Goal: Task Accomplishment & Management: Complete application form

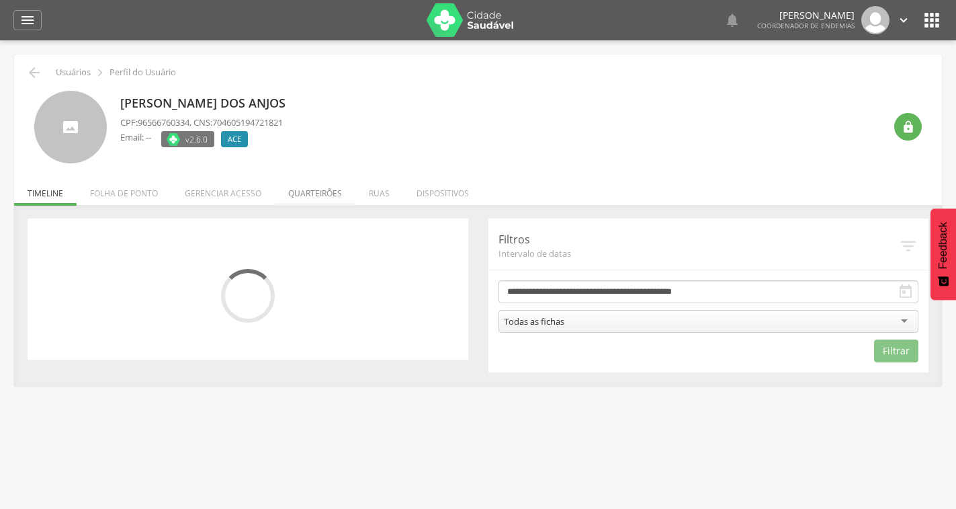
click at [298, 192] on li "Quarteirões" at bounding box center [315, 190] width 81 height 32
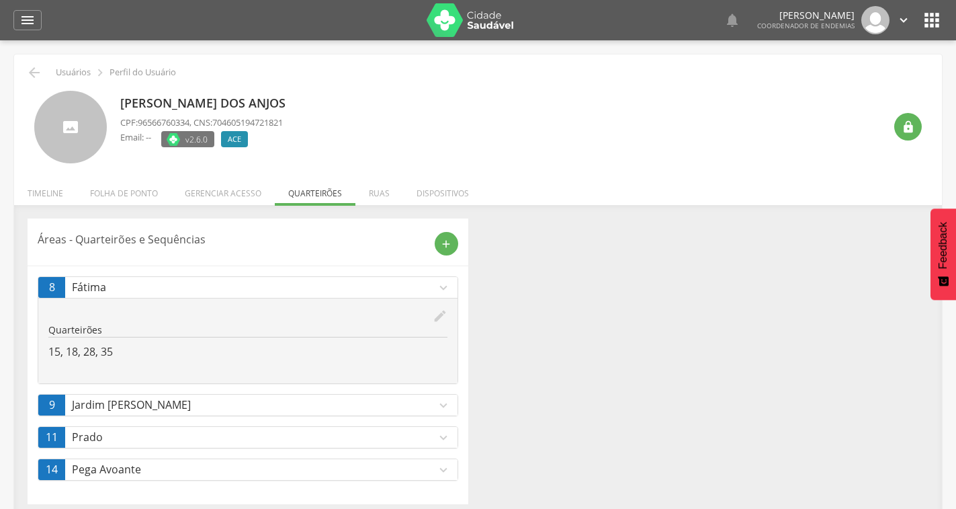
click at [447, 407] on icon "expand_more" at bounding box center [443, 405] width 15 height 15
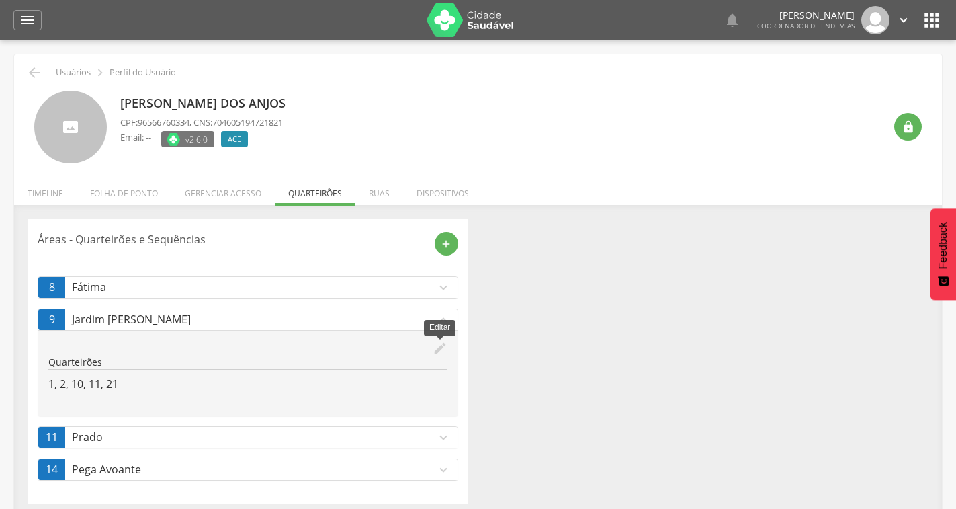
click at [438, 344] on icon "edit" at bounding box center [440, 348] width 15 height 15
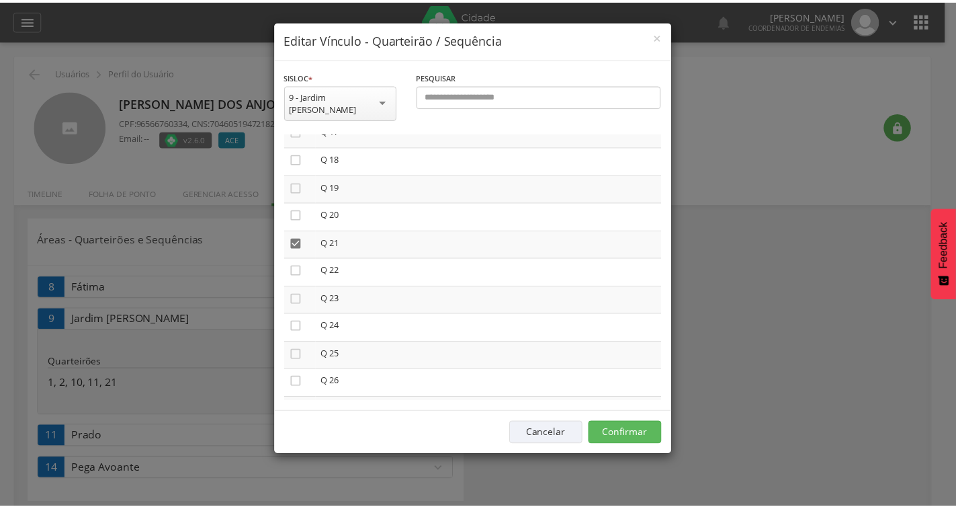
scroll to position [605, 0]
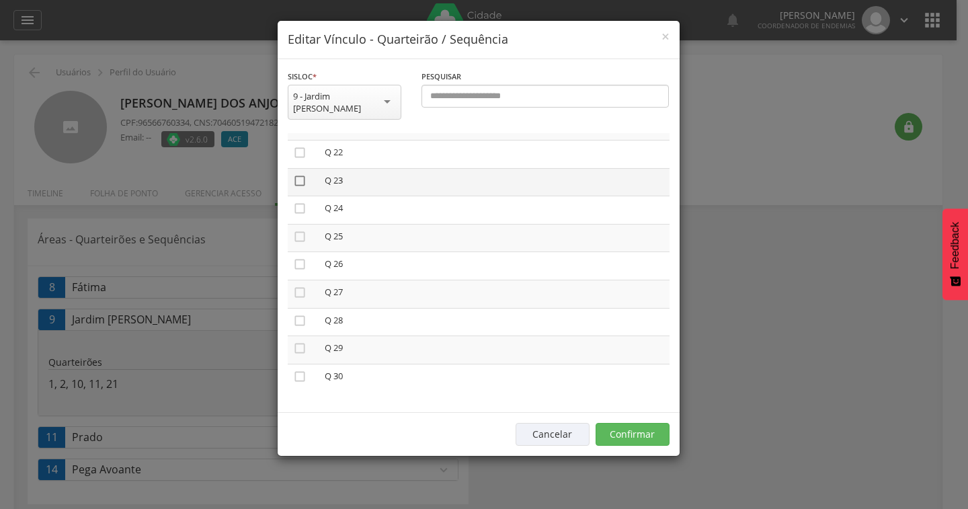
click at [301, 174] on icon "" at bounding box center [299, 180] width 13 height 13
click at [627, 423] on button "Confirmar" at bounding box center [632, 434] width 74 height 23
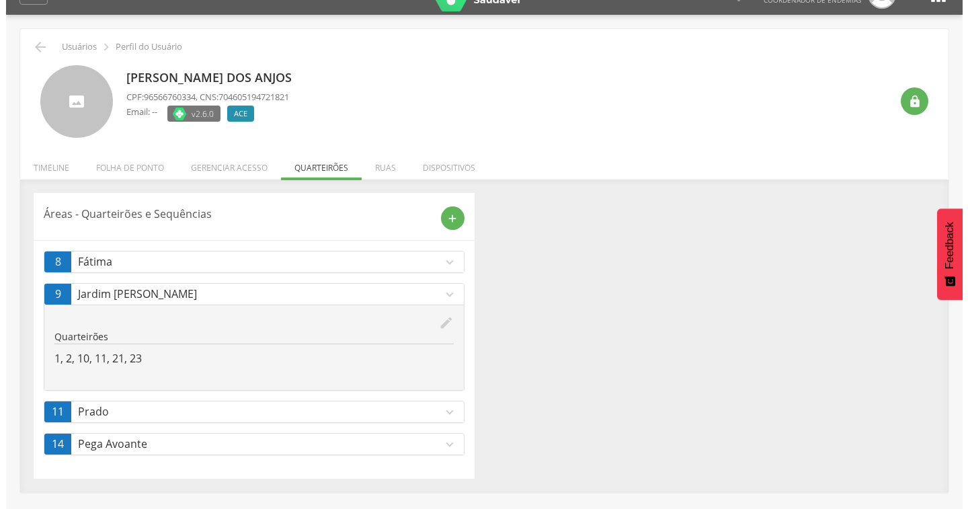
scroll to position [40, 0]
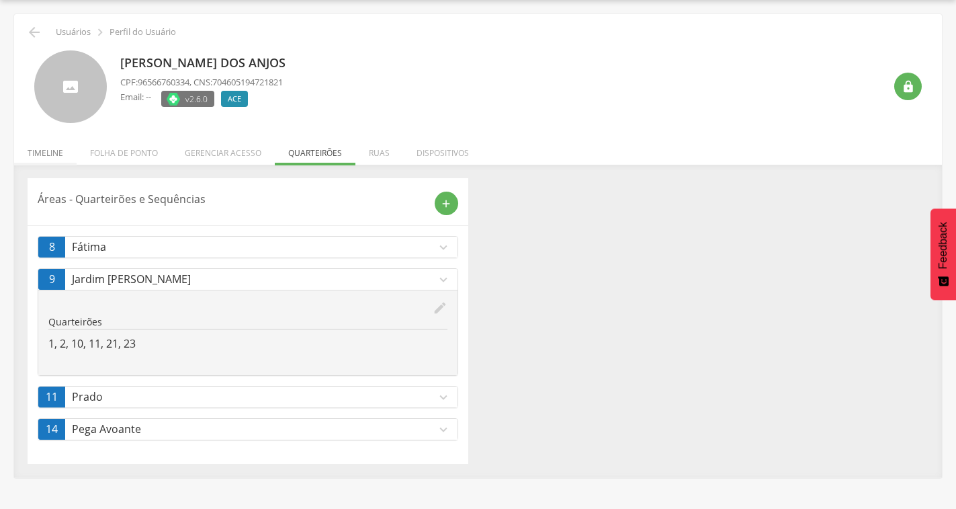
click at [48, 149] on li "Timeline" at bounding box center [45, 150] width 62 height 32
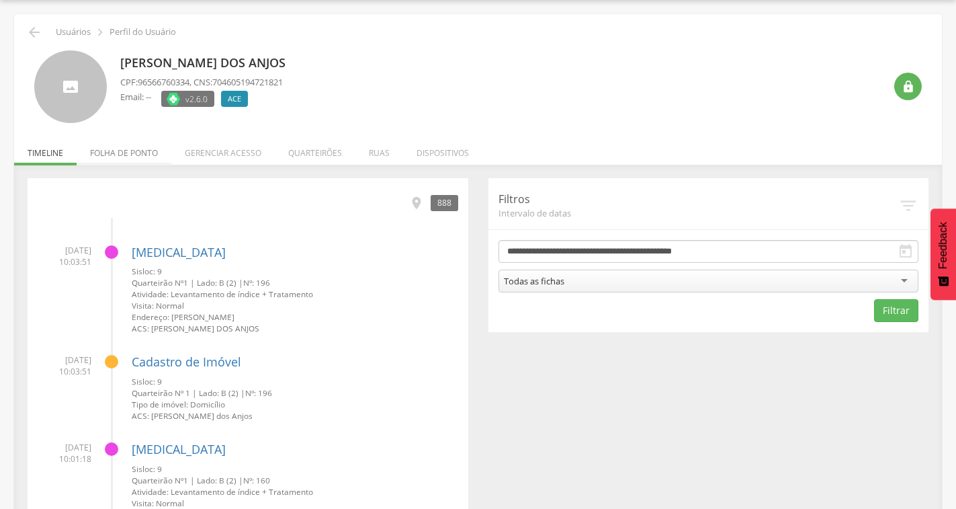
click at [120, 151] on li "Folha de ponto" at bounding box center [124, 150] width 95 height 32
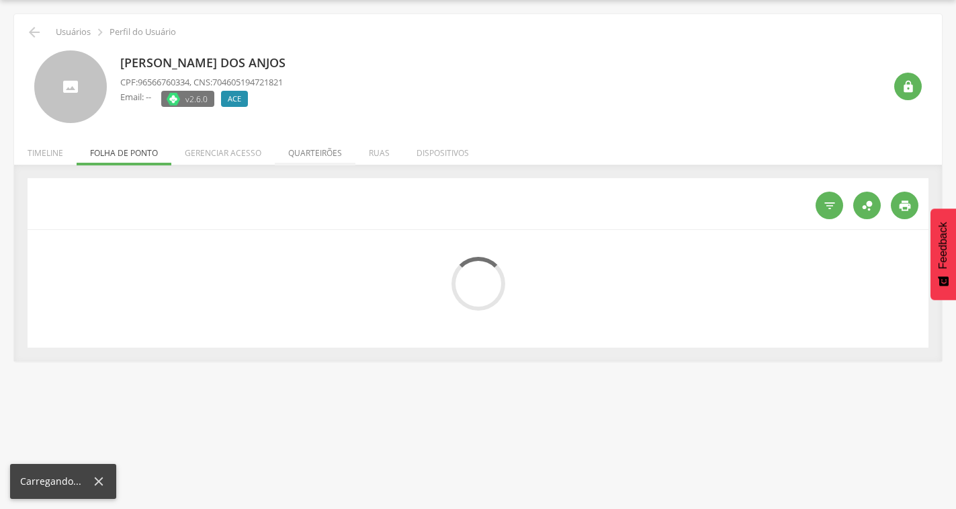
click at [298, 152] on li "Quarteirões" at bounding box center [315, 150] width 81 height 32
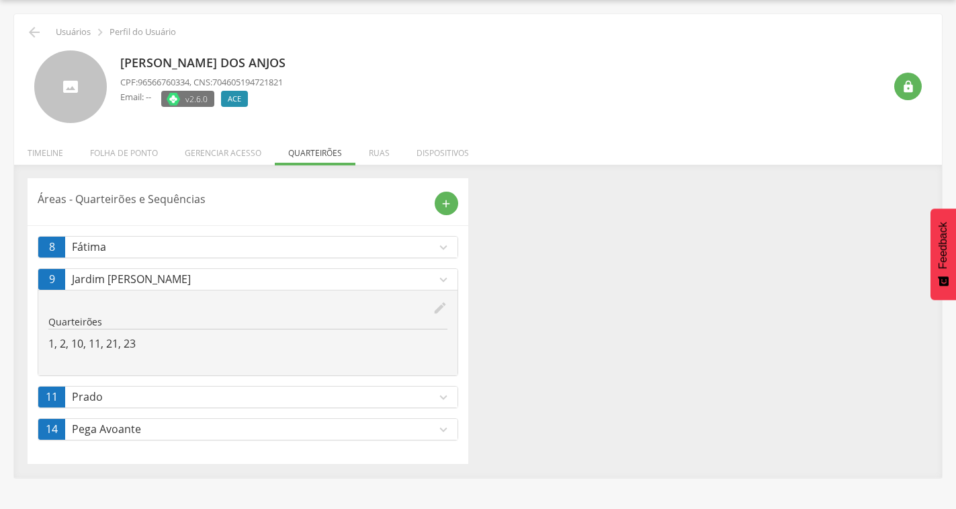
click at [443, 248] on icon "expand_more" at bounding box center [443, 247] width 15 height 15
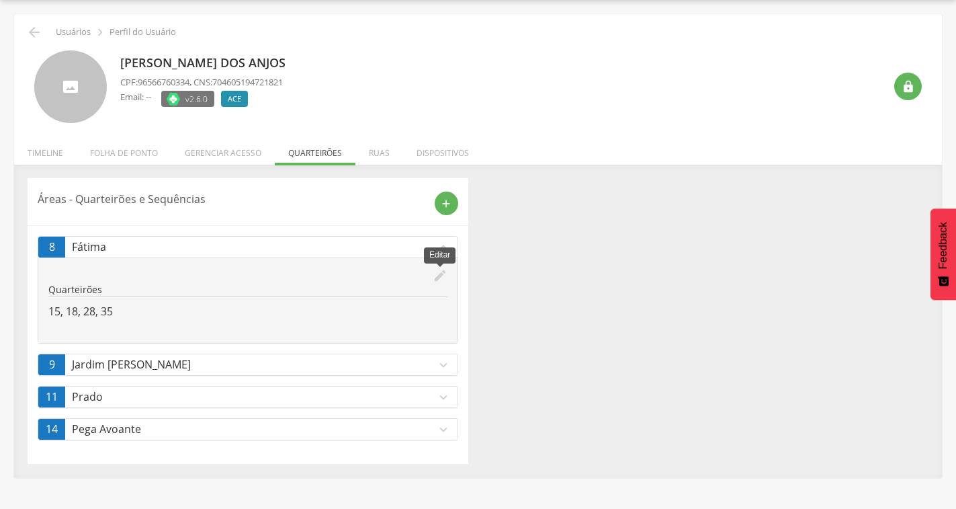
click at [441, 274] on icon "edit" at bounding box center [440, 275] width 15 height 15
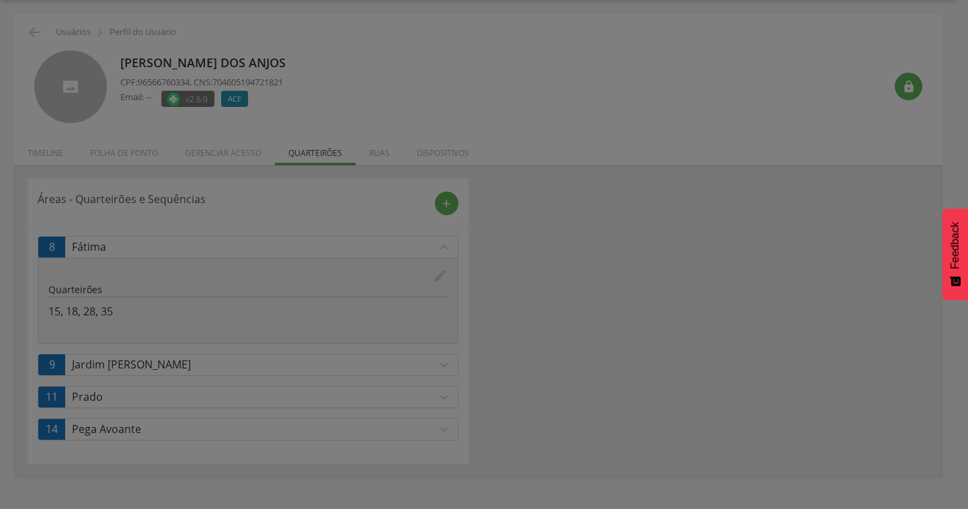
scroll to position [0, 0]
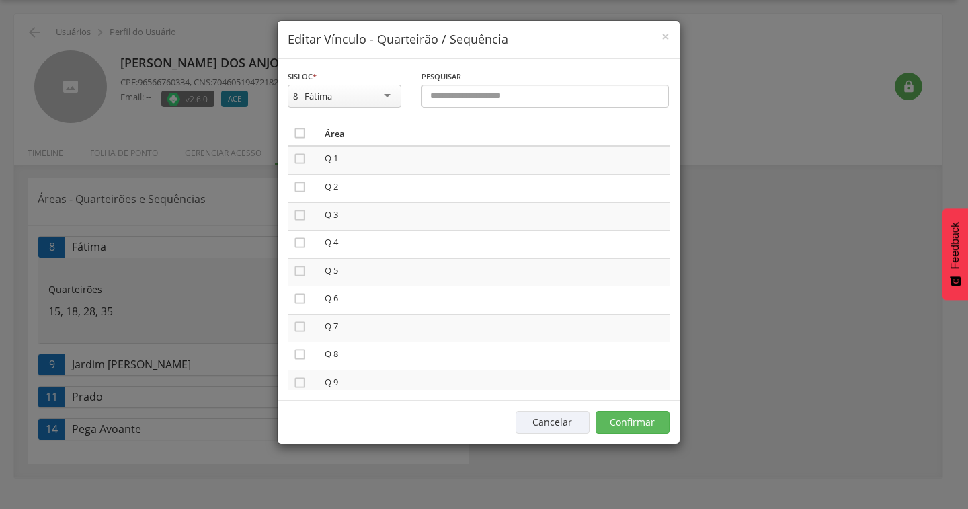
click at [222, 118] on div "**********" at bounding box center [484, 254] width 968 height 509
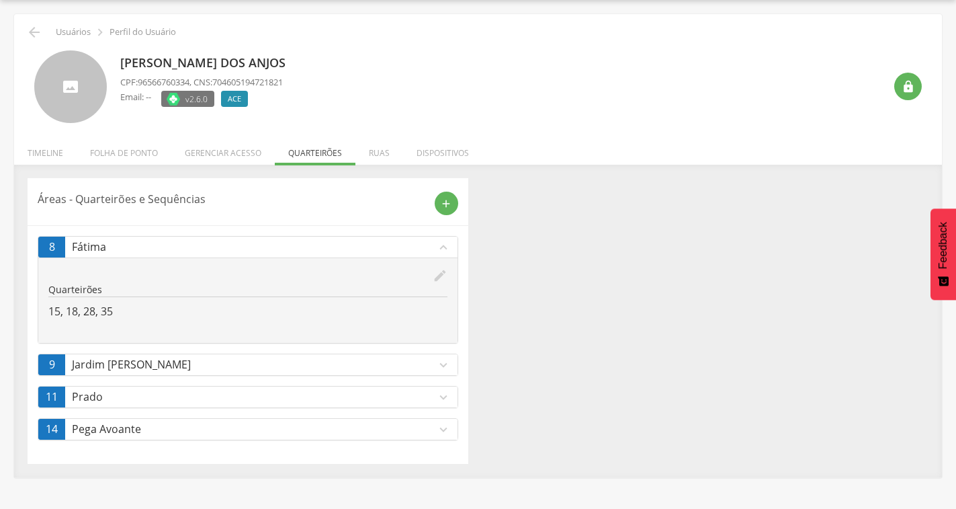
click at [442, 364] on icon "expand_more" at bounding box center [443, 365] width 15 height 15
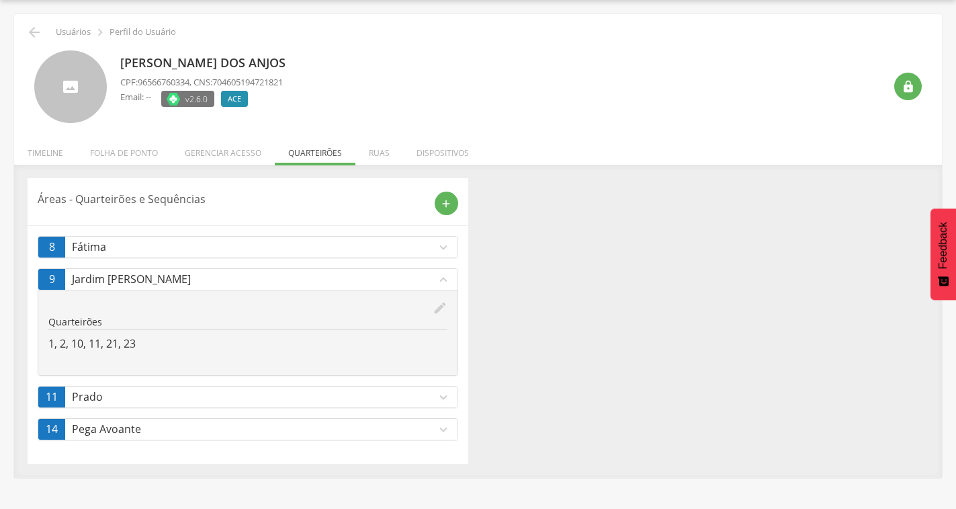
click at [440, 396] on icon "expand_more" at bounding box center [443, 397] width 15 height 15
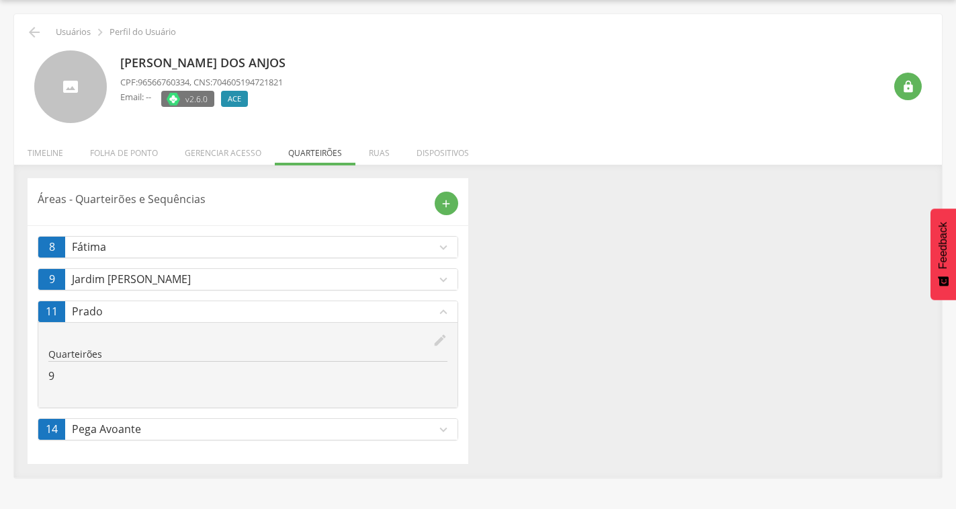
click at [441, 431] on icon "expand_more" at bounding box center [443, 429] width 15 height 15
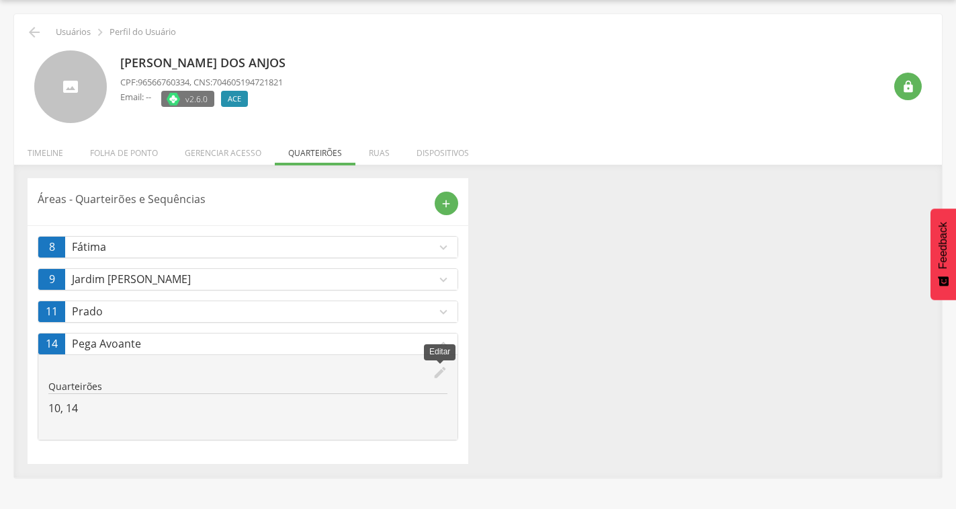
click at [439, 366] on icon "edit" at bounding box center [440, 372] width 15 height 15
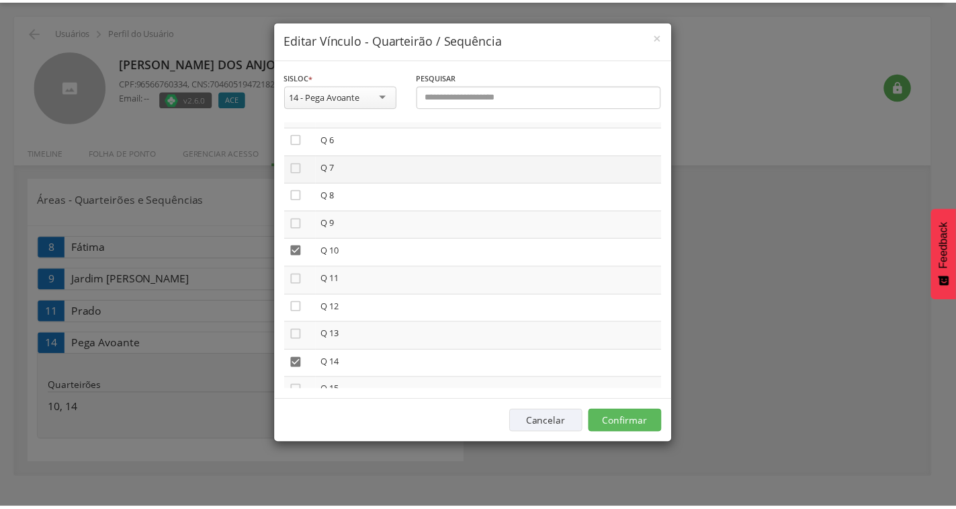
scroll to position [269, 0]
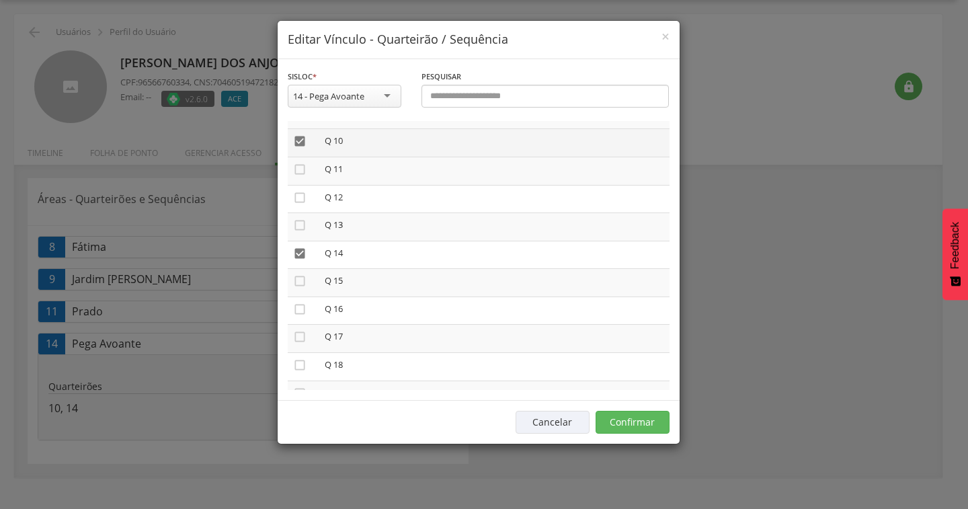
click at [299, 138] on icon "" at bounding box center [299, 140] width 13 height 13
click at [299, 138] on icon "" at bounding box center [299, 140] width 13 height 13
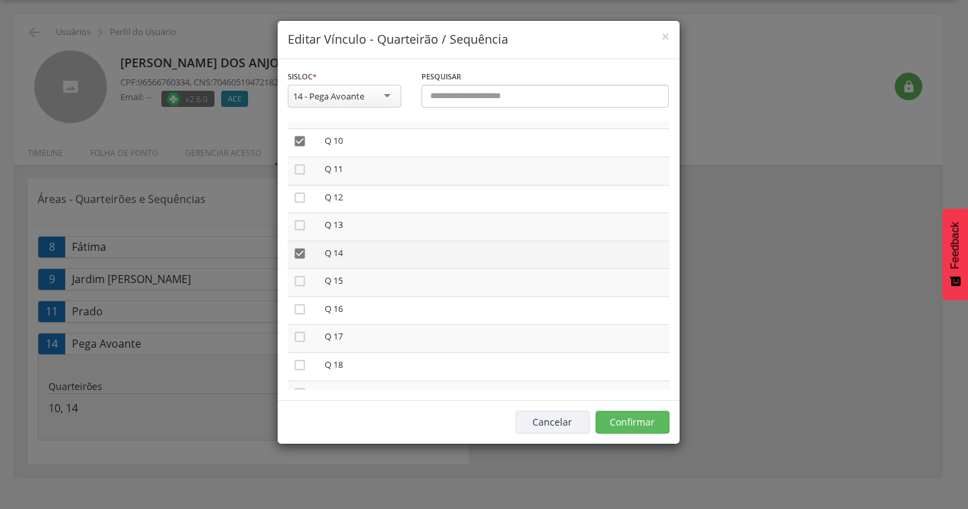
click at [302, 251] on icon "" at bounding box center [299, 253] width 13 height 13
click at [302, 251] on icon "" at bounding box center [299, 253] width 13 height 13
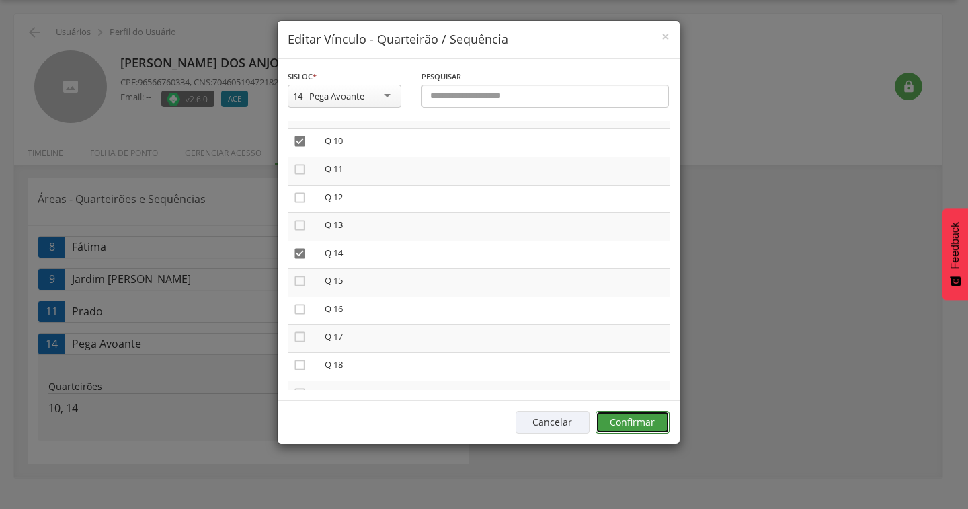
click at [641, 427] on button "Confirmar" at bounding box center [632, 422] width 74 height 23
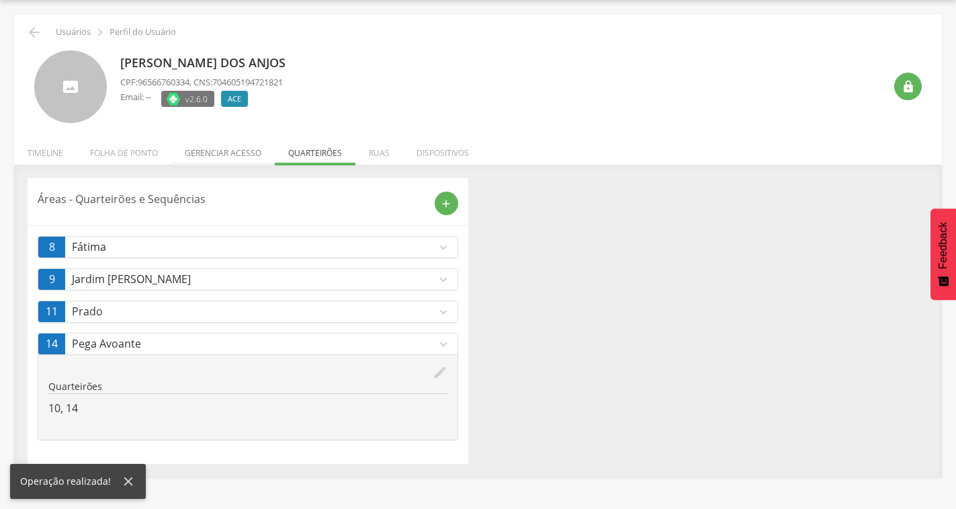
click at [230, 149] on li "Gerenciar acesso" at bounding box center [222, 150] width 103 height 32
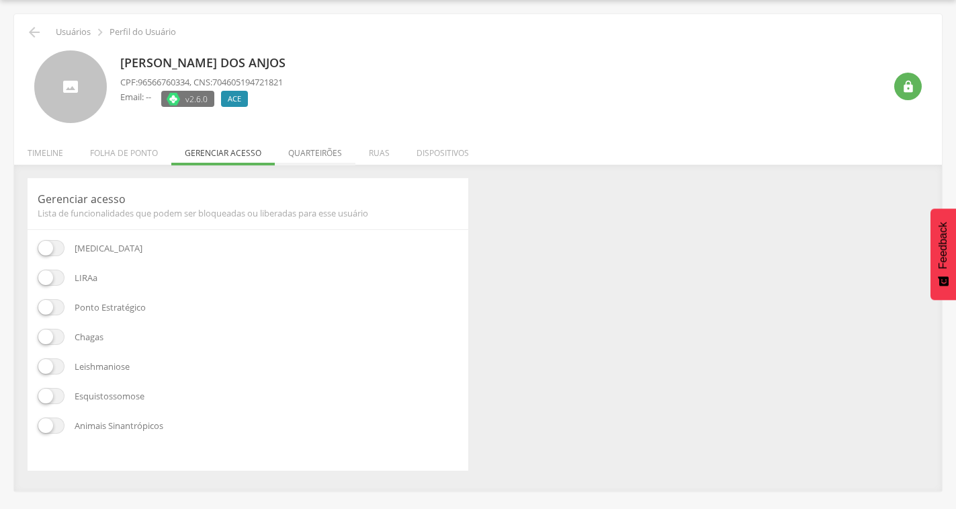
click at [326, 146] on li "Quarteirões" at bounding box center [315, 150] width 81 height 32
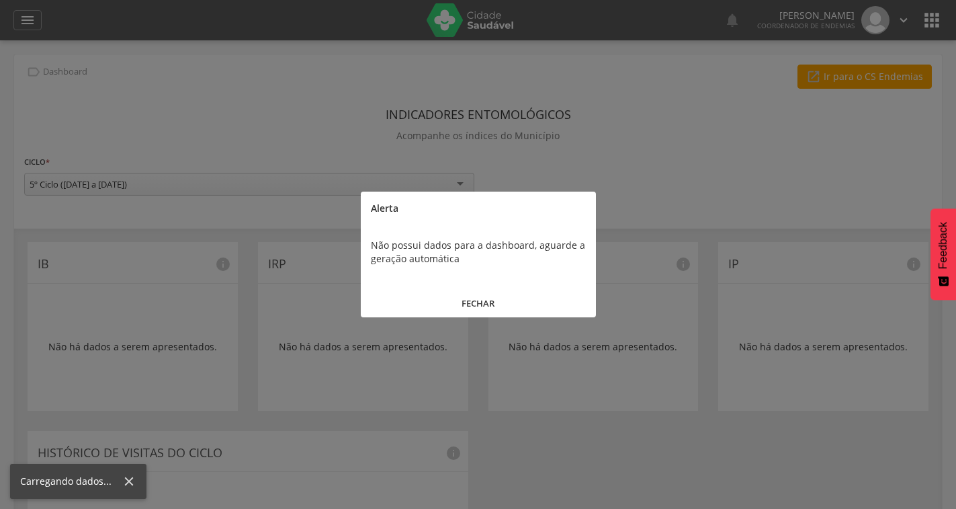
click at [478, 305] on button "FECHAR" at bounding box center [478, 303] width 235 height 29
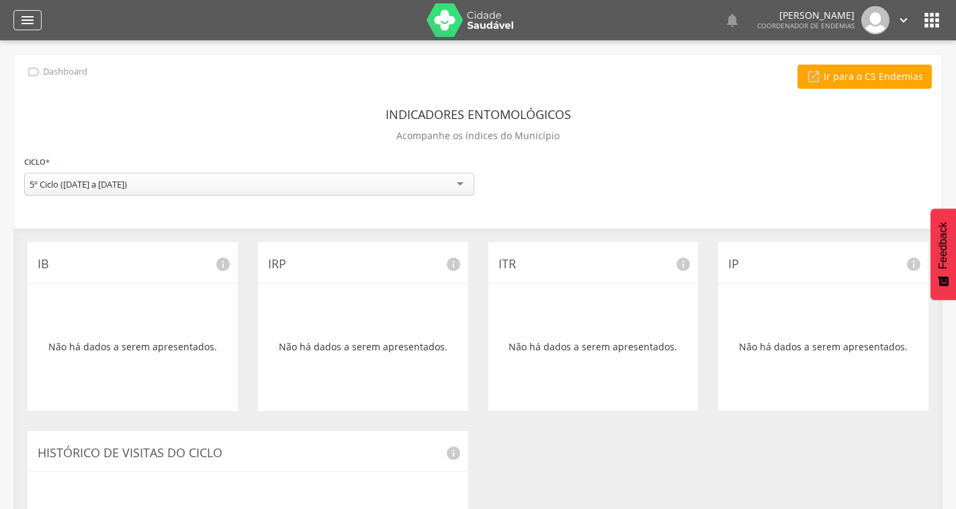
click at [28, 17] on icon "" at bounding box center [27, 20] width 16 height 16
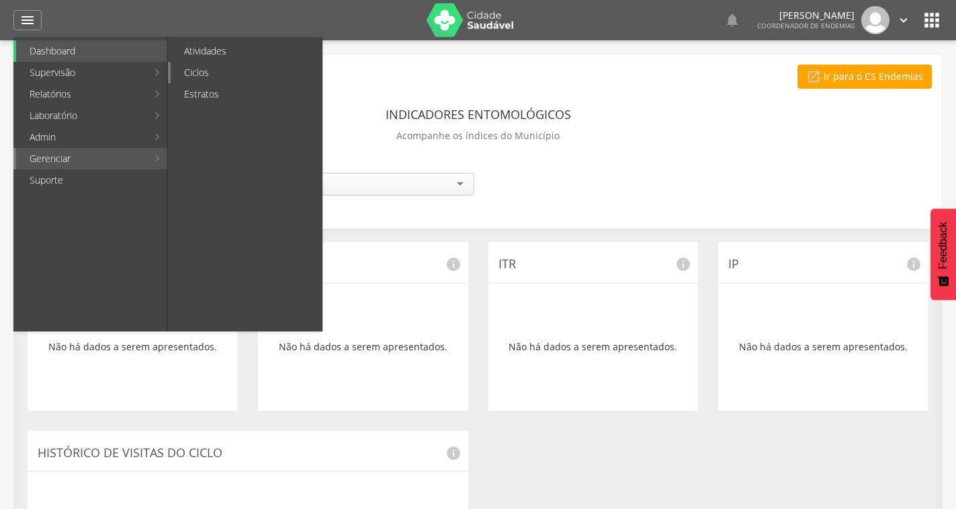
click at [216, 69] on link "Ciclos" at bounding box center [246, 73] width 151 height 22
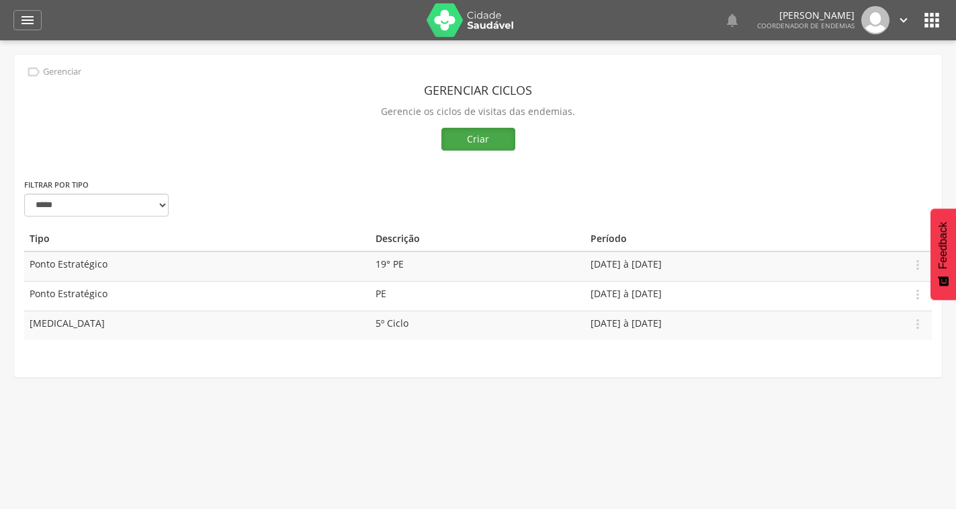
click at [497, 132] on button "Criar" at bounding box center [479, 139] width 74 height 23
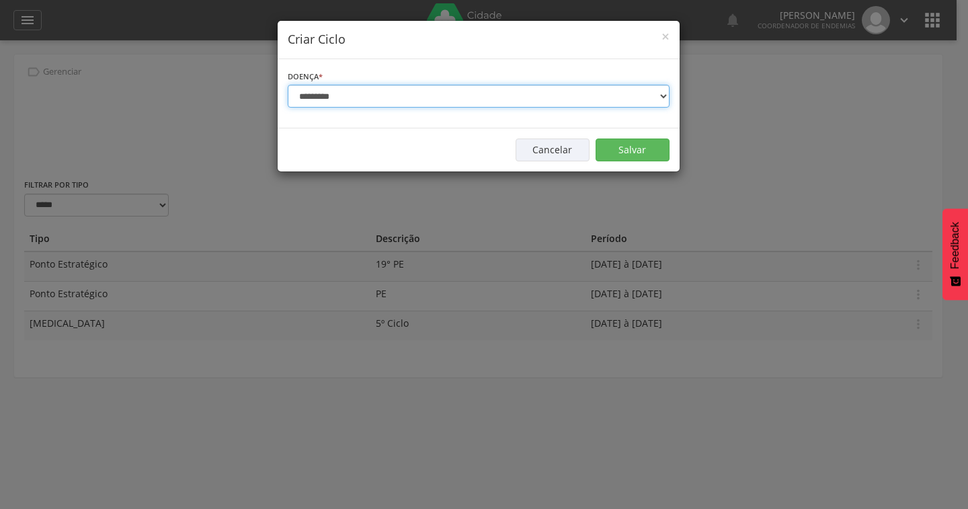
click at [396, 95] on select "**********" at bounding box center [479, 96] width 382 height 23
select select "*"
click at [288, 85] on select "**********" at bounding box center [479, 96] width 382 height 23
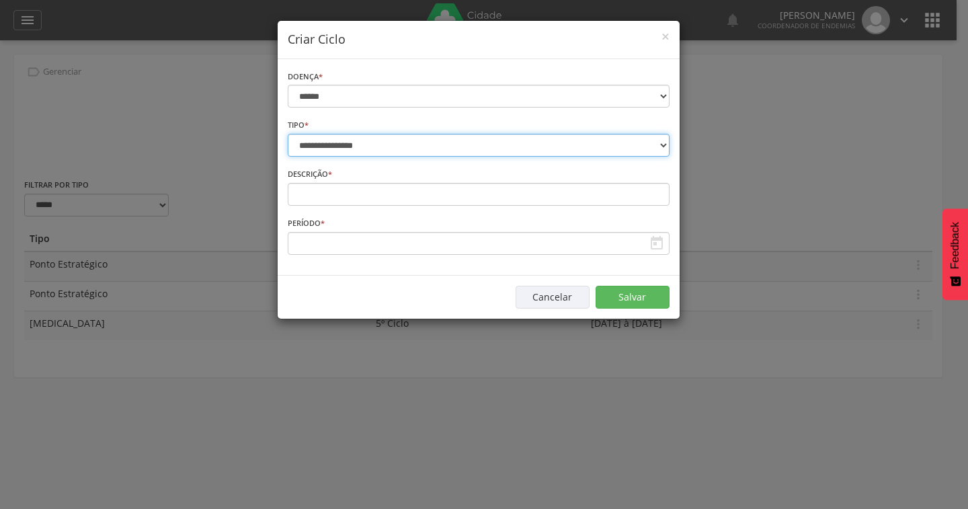
click at [386, 144] on select "**********" at bounding box center [479, 145] width 382 height 23
select select "*"
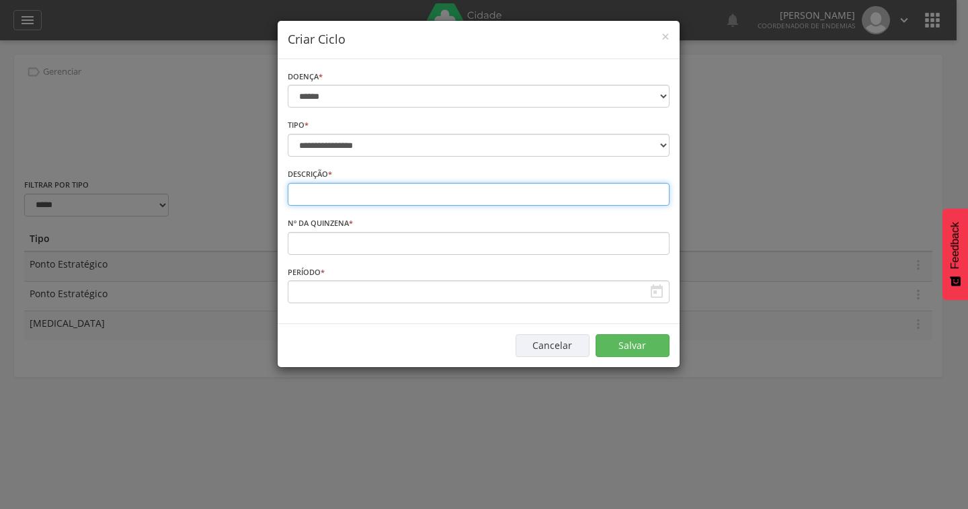
click at [384, 198] on input "text" at bounding box center [479, 194] width 382 height 23
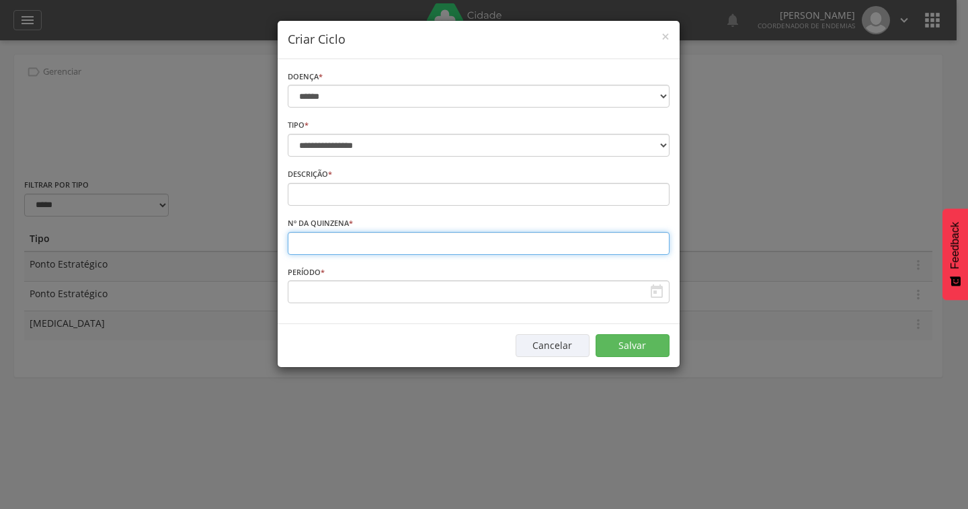
click at [358, 241] on input "number" at bounding box center [479, 243] width 382 height 23
click at [659, 239] on input "*" at bounding box center [479, 243] width 382 height 23
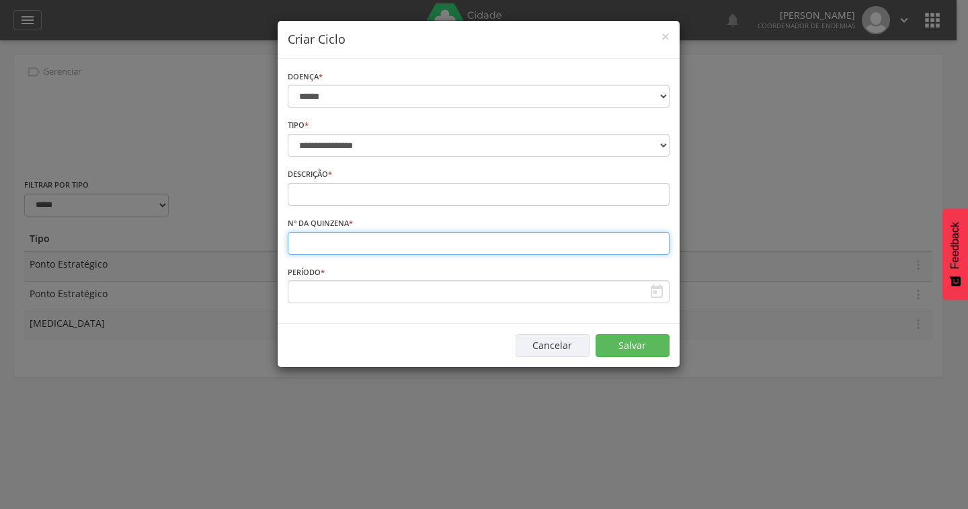
click at [659, 239] on input "*" at bounding box center [479, 243] width 382 height 23
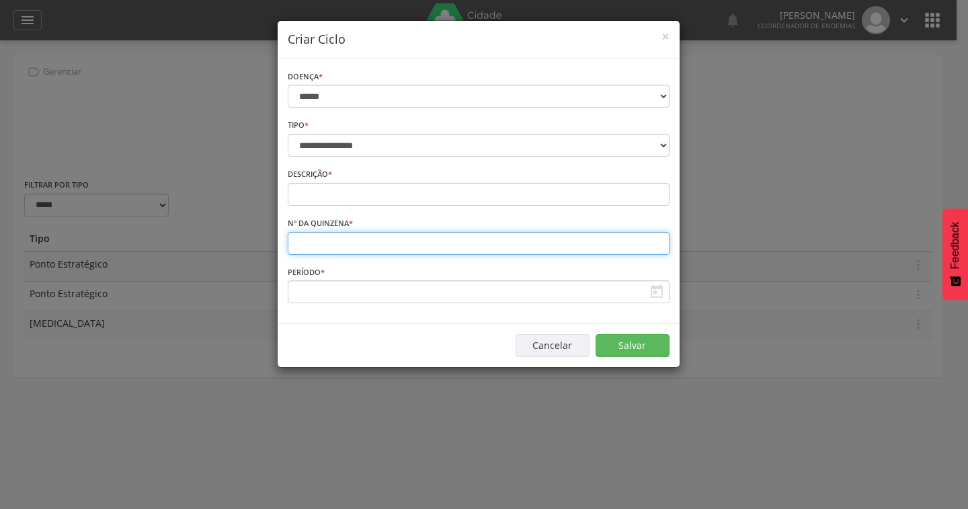
click at [659, 239] on input "**" at bounding box center [479, 243] width 382 height 23
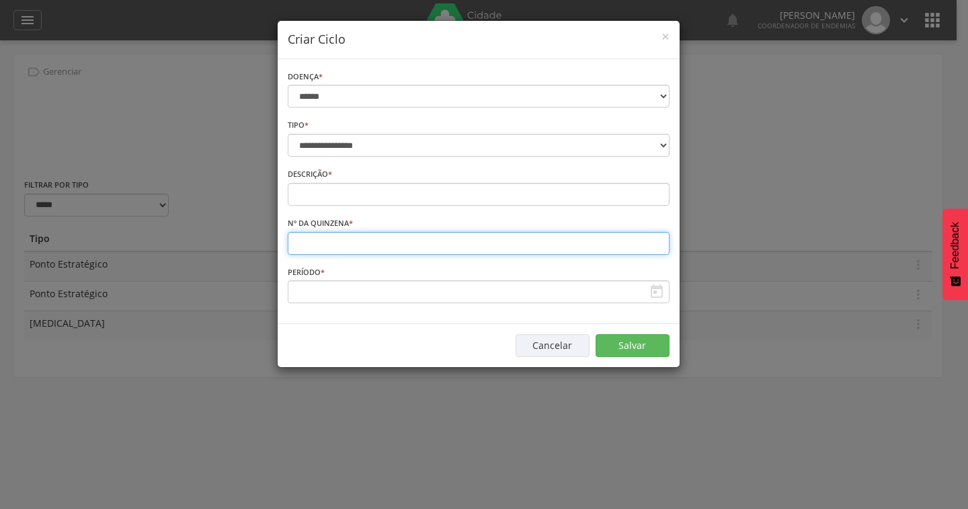
click at [659, 239] on input "**" at bounding box center [479, 243] width 382 height 23
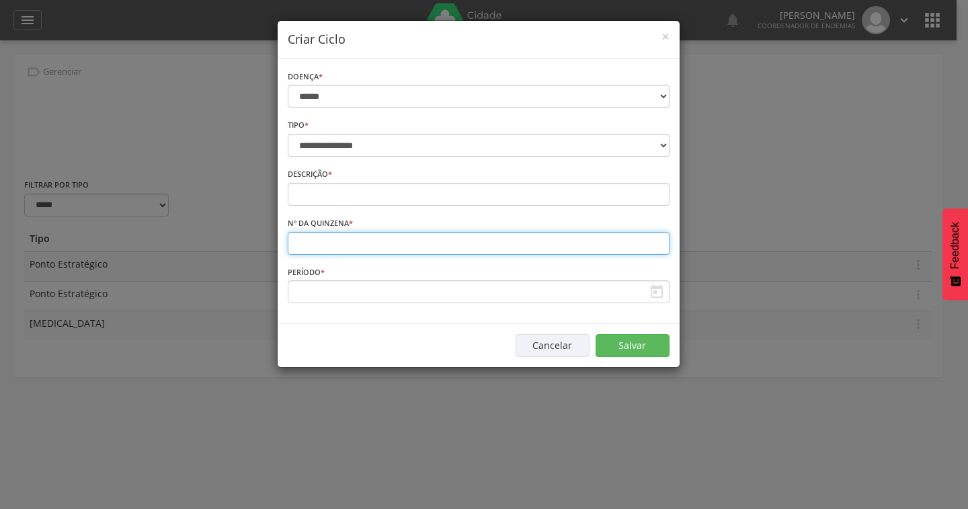
type input "**"
click at [659, 239] on input "**" at bounding box center [479, 243] width 382 height 23
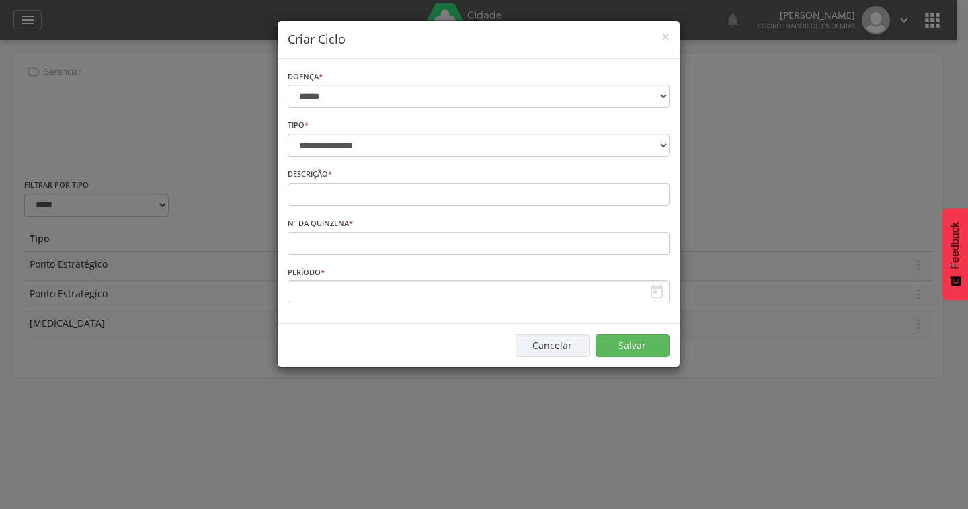
click at [570, 280] on div "Período *  Campo obrigatório" at bounding box center [479, 284] width 382 height 39
click at [653, 291] on icon "" at bounding box center [657, 292] width 16 height 16
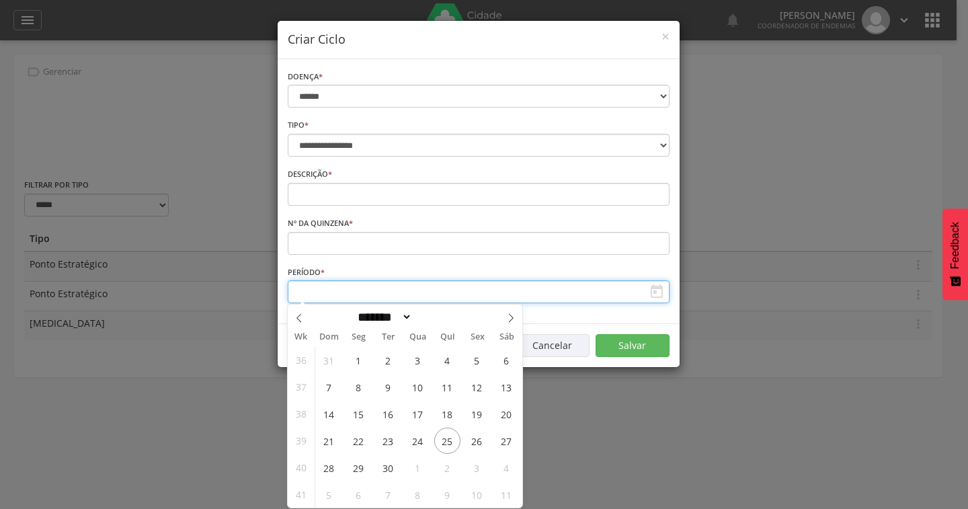
click at [589, 288] on input "text" at bounding box center [479, 291] width 382 height 23
click at [447, 435] on span "25" at bounding box center [447, 440] width 26 height 26
type input "**********"
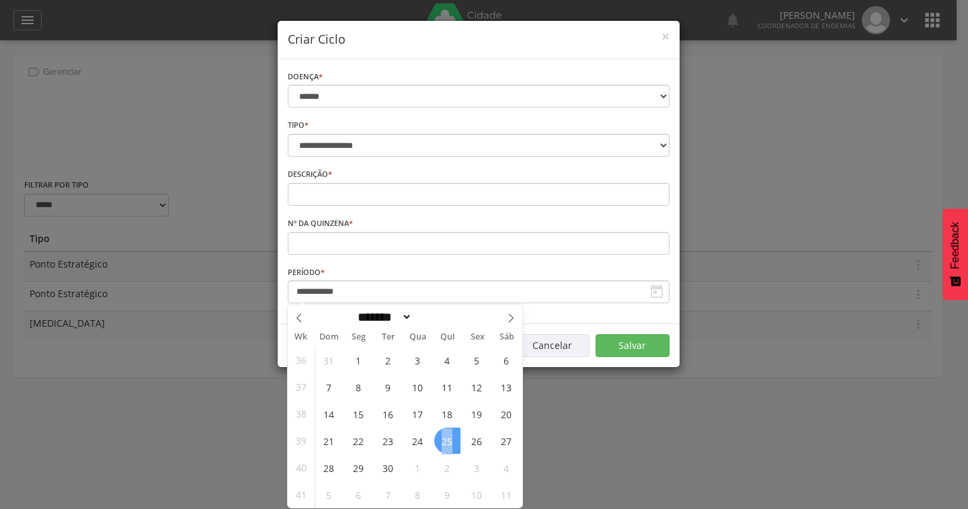
click at [447, 435] on span "25" at bounding box center [447, 440] width 26 height 26
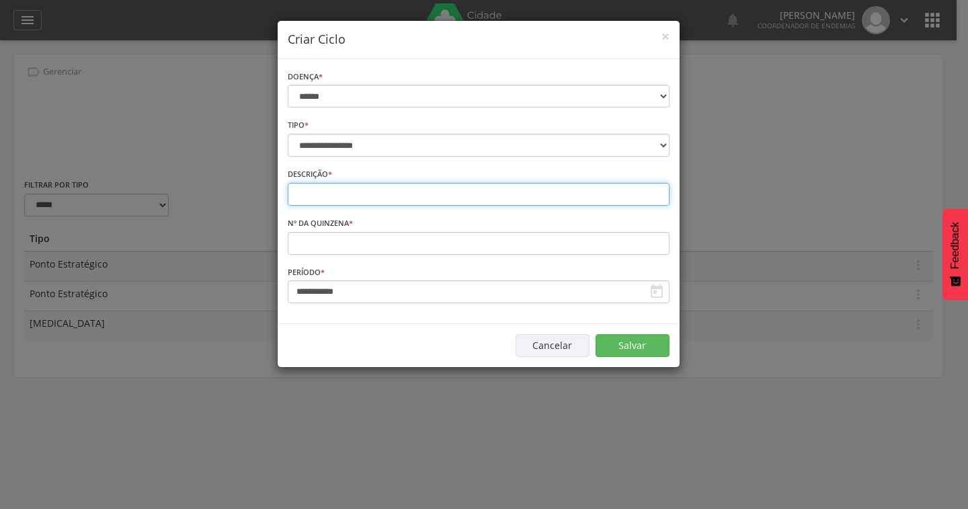
click at [352, 198] on input "text" at bounding box center [479, 194] width 382 height 23
type input "*******"
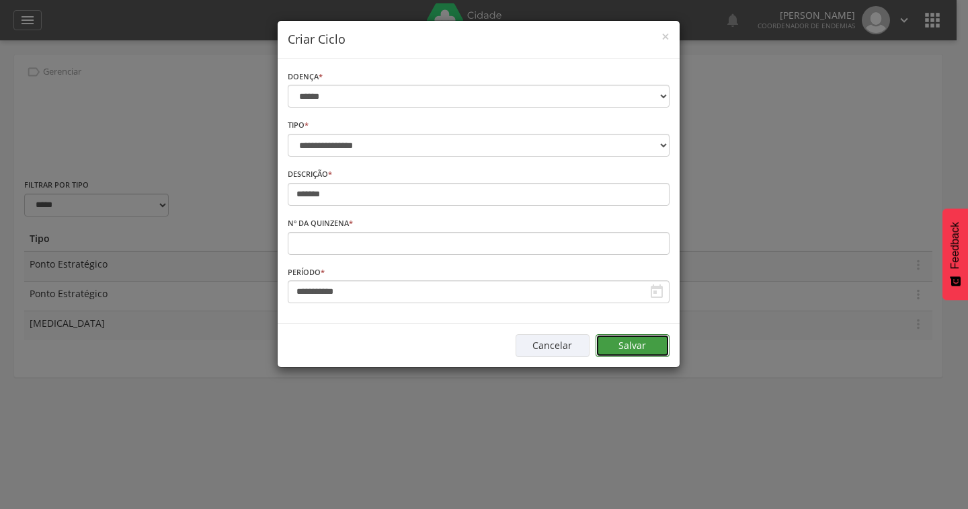
click at [649, 343] on button "Salvar" at bounding box center [632, 345] width 74 height 23
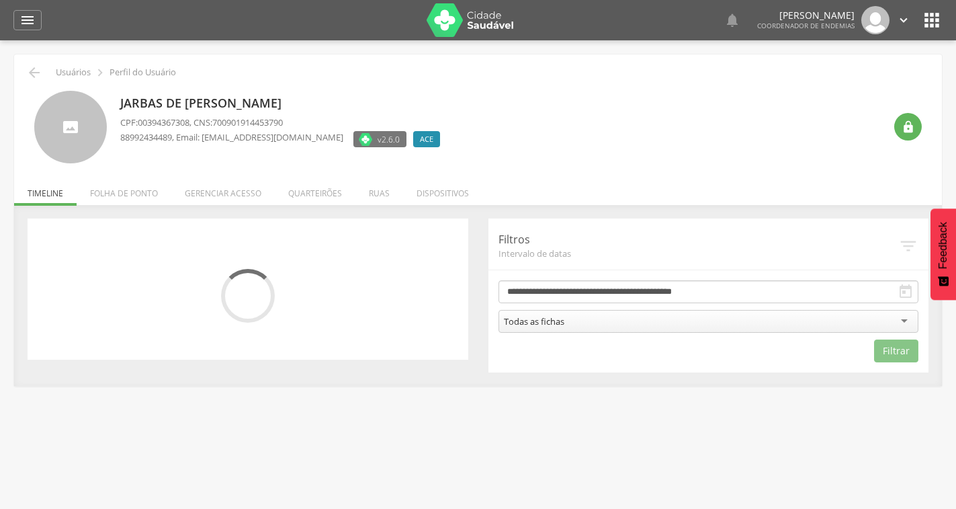
click at [308, 196] on li "Quarteirões" at bounding box center [315, 190] width 81 height 32
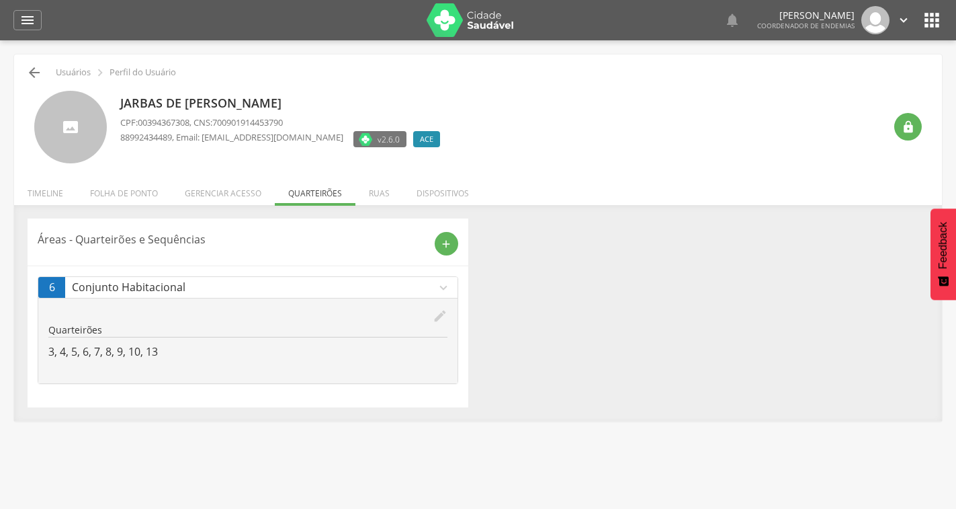
click at [34, 70] on icon "" at bounding box center [34, 73] width 16 height 16
